Goal: Information Seeking & Learning: Learn about a topic

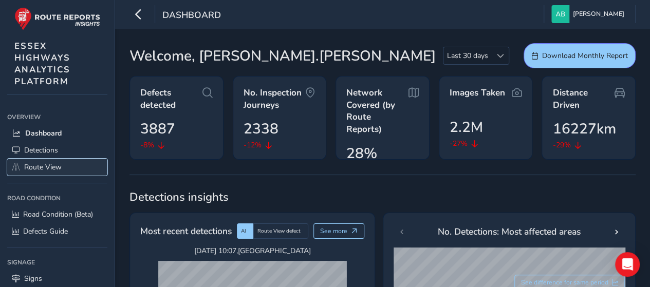
click at [35, 165] on span "Route View" at bounding box center [43, 167] width 38 height 10
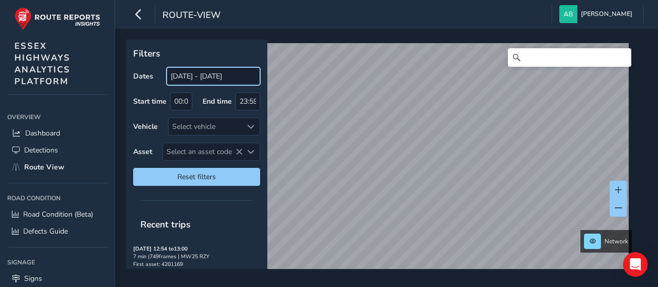
click at [228, 74] on body "route-view [PERSON_NAME] Colour Scheme: Dark Dim Light Logout Filters Dates [DA…" at bounding box center [329, 143] width 658 height 287
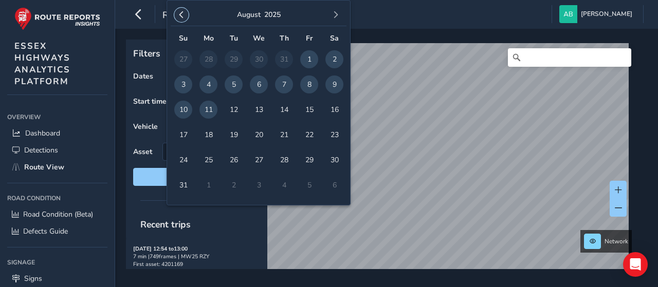
click at [186, 14] on button "button" at bounding box center [181, 15] width 14 height 14
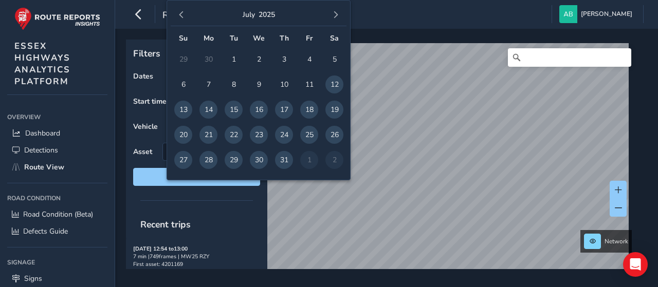
click at [186, 14] on button "button" at bounding box center [181, 15] width 14 height 14
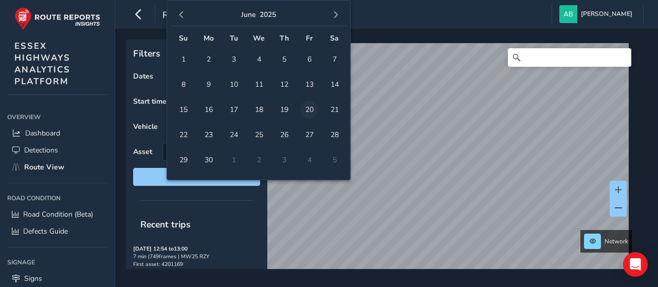
click at [313, 111] on span "20" at bounding box center [309, 110] width 18 height 18
click at [337, 12] on span "button" at bounding box center [335, 14] width 7 height 7
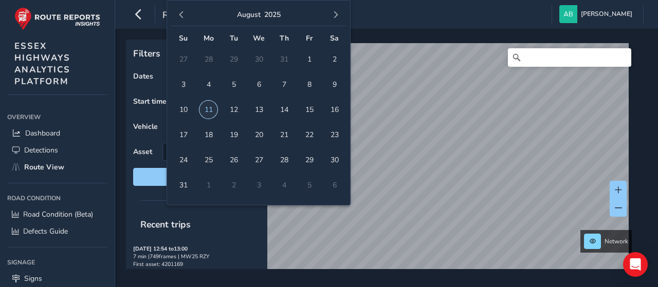
click at [210, 104] on span "11" at bounding box center [209, 110] width 18 height 18
type input "[DATE] - [DATE]"
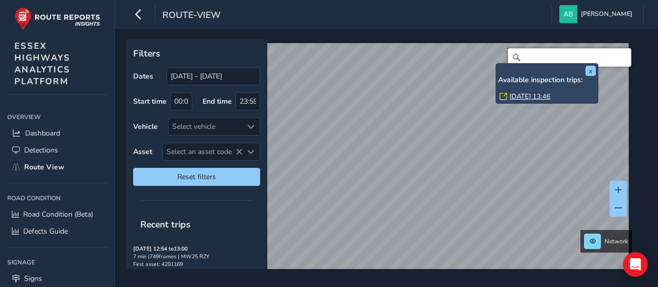
click at [551, 59] on input "Search" at bounding box center [569, 57] width 123 height 19
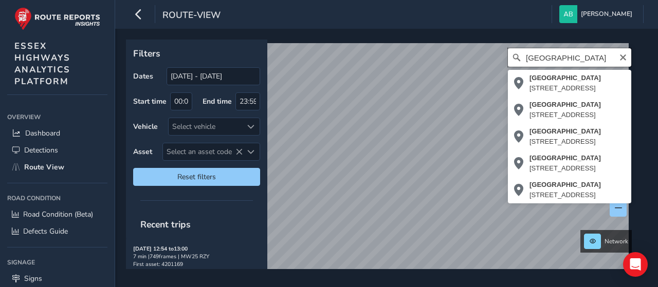
scroll to position [0, 11]
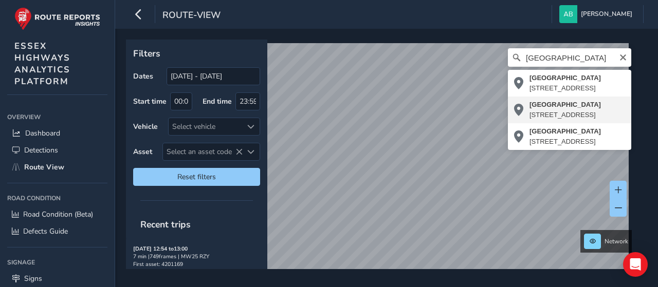
type input "[STREET_ADDRESS]"
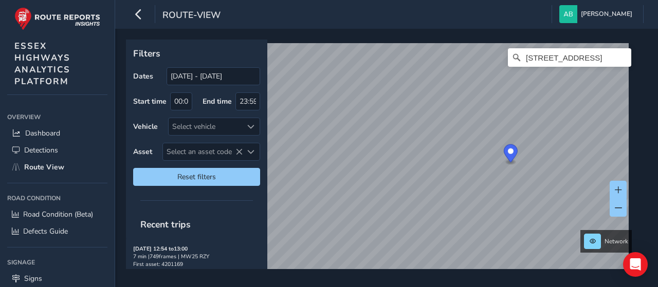
scroll to position [0, 0]
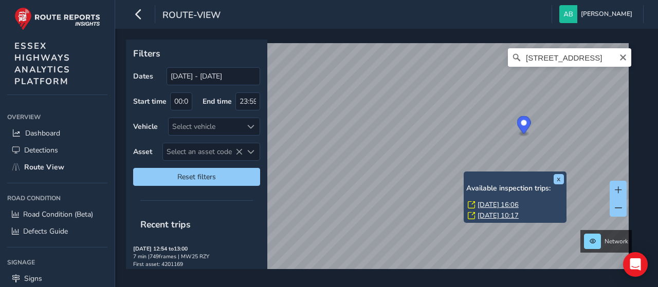
click at [486, 205] on link "[DATE] 16:06" at bounding box center [498, 205] width 41 height 9
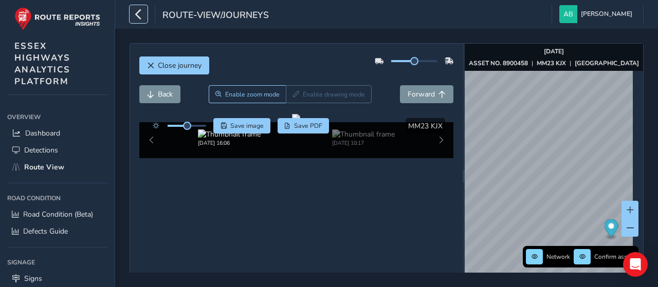
click at [139, 15] on icon "button" at bounding box center [138, 14] width 11 height 18
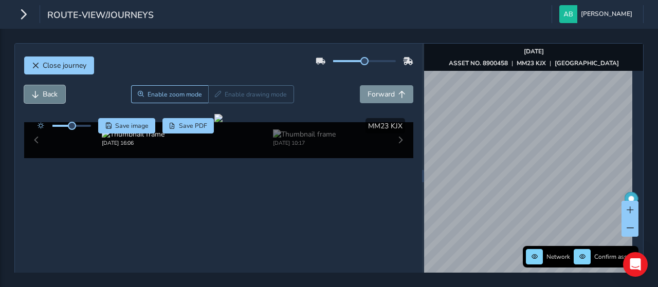
click at [39, 90] on button "Back" at bounding box center [44, 94] width 41 height 18
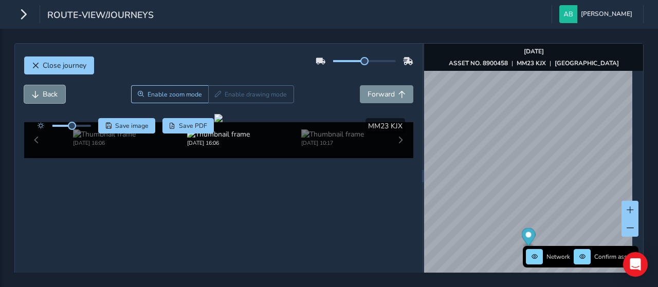
click at [39, 90] on button "Back" at bounding box center [44, 94] width 41 height 18
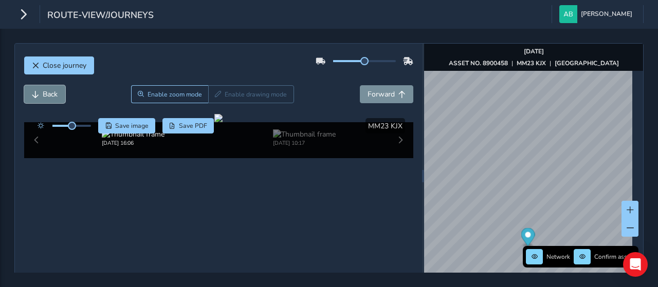
click at [39, 90] on button "Back" at bounding box center [44, 94] width 41 height 18
